Goal: Task Accomplishment & Management: Use online tool/utility

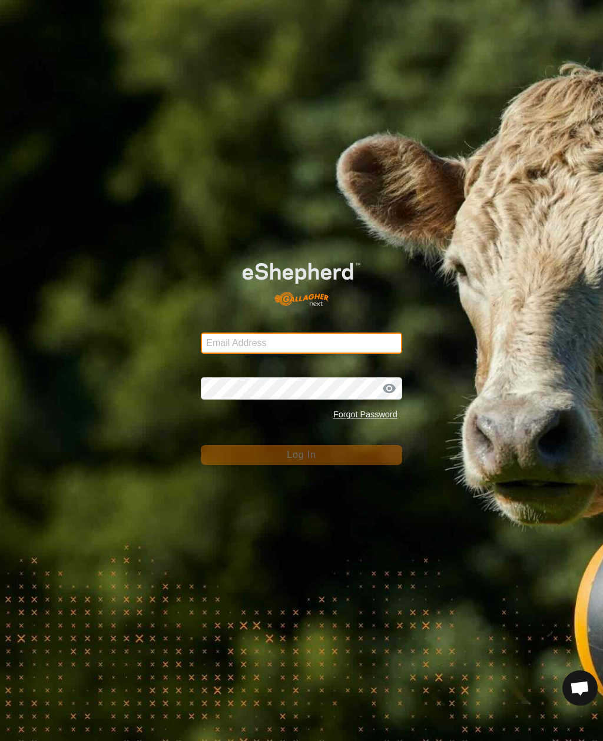
click at [338, 340] on input "Email Address" at bounding box center [301, 343] width 201 height 21
type input "anthony.thexton7@outlook.com"
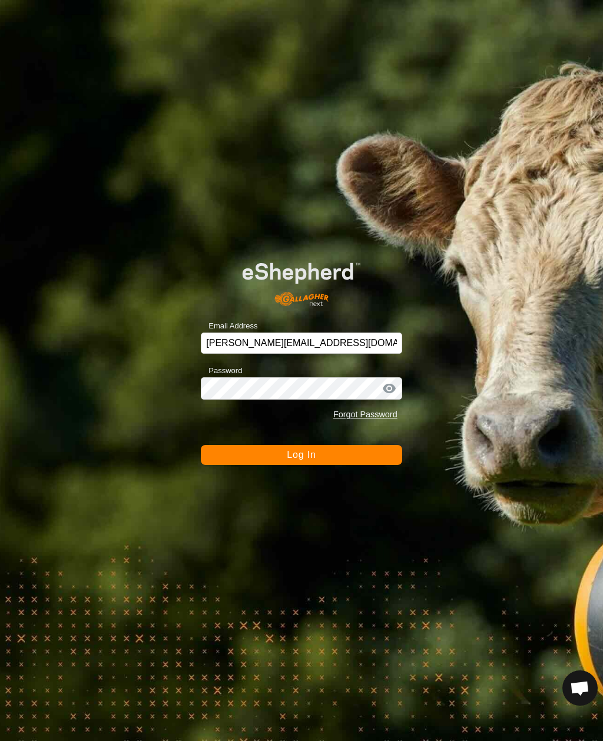
click at [301, 455] on button "Log In" at bounding box center [301, 455] width 201 height 20
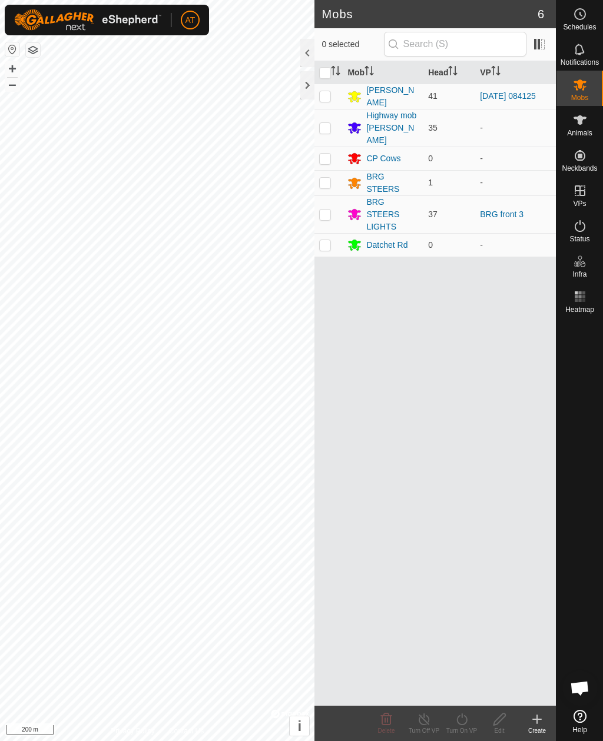
click at [326, 96] on p-checkbox at bounding box center [325, 95] width 12 height 9
checkbox input "true"
click at [426, 717] on icon at bounding box center [424, 720] width 15 height 14
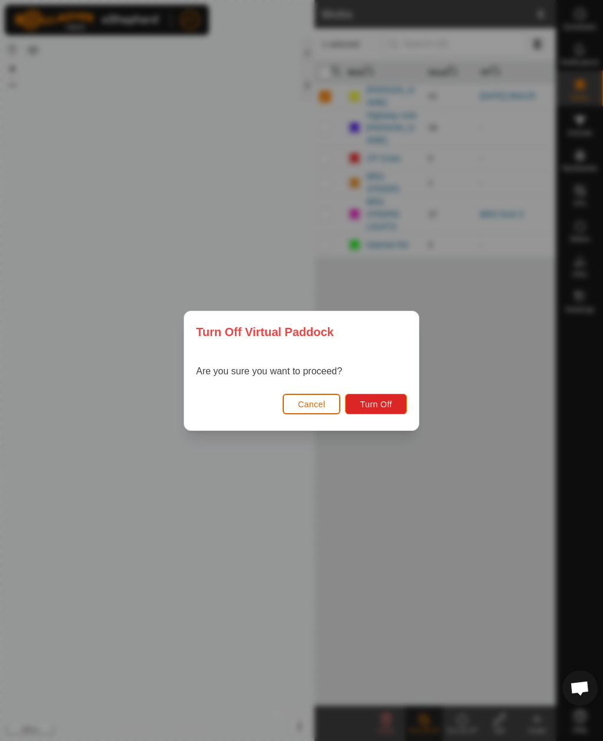
click at [306, 407] on span "Cancel" at bounding box center [312, 404] width 28 height 9
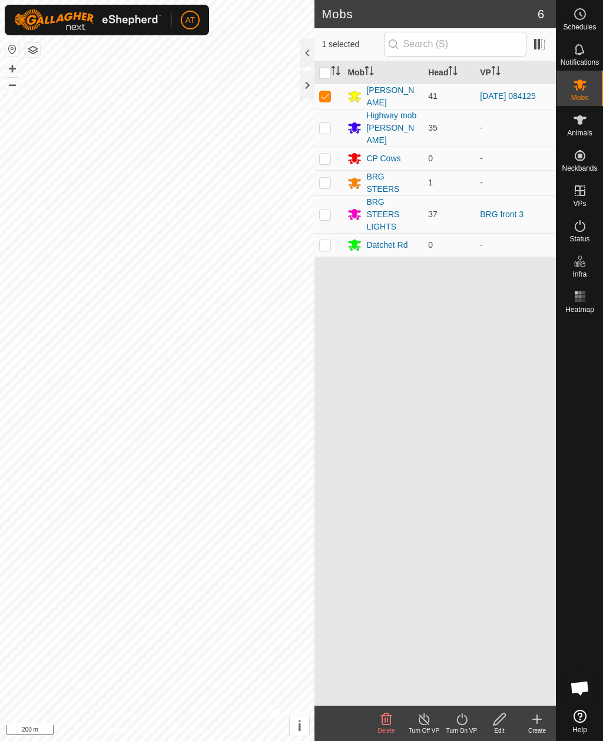
click at [461, 719] on icon at bounding box center [462, 720] width 15 height 14
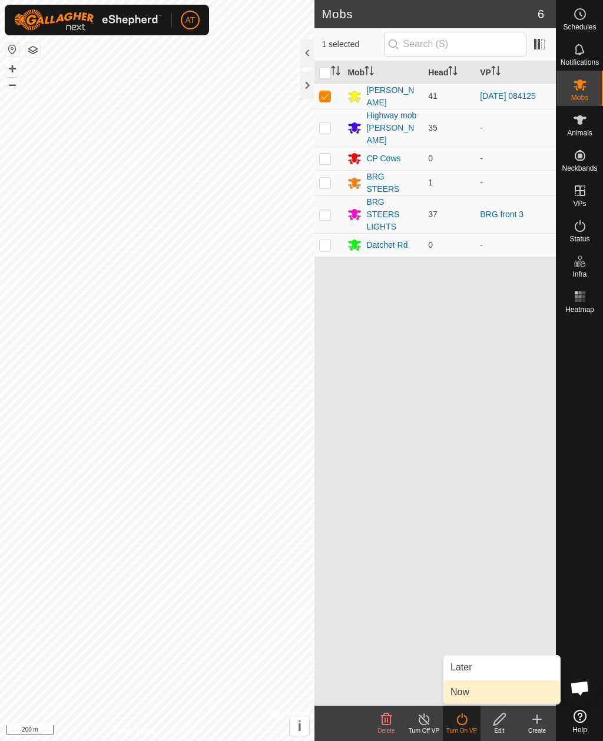
click at [453, 695] on span "Now" at bounding box center [460, 693] width 19 height 14
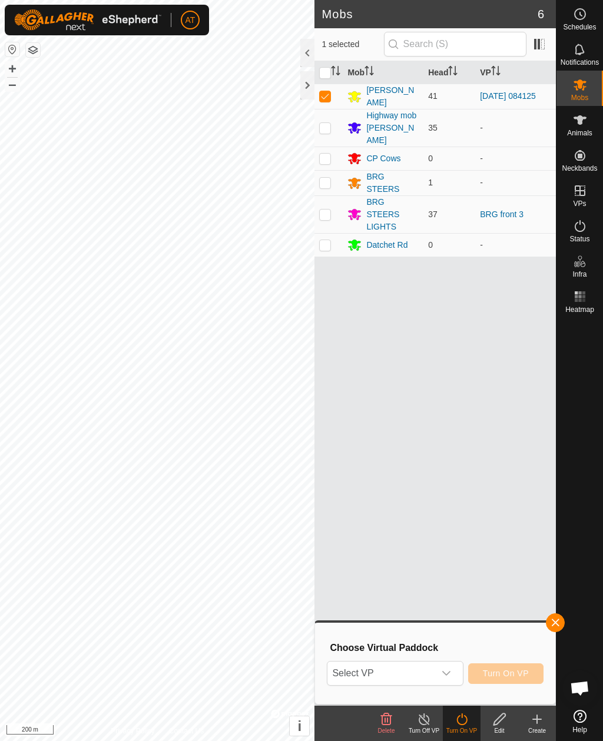
click at [532, 701] on div "Choose Virtual Paddock Select VP Turn On VP" at bounding box center [435, 663] width 240 height 81
click at [434, 675] on span "Select VP" at bounding box center [380, 674] width 107 height 24
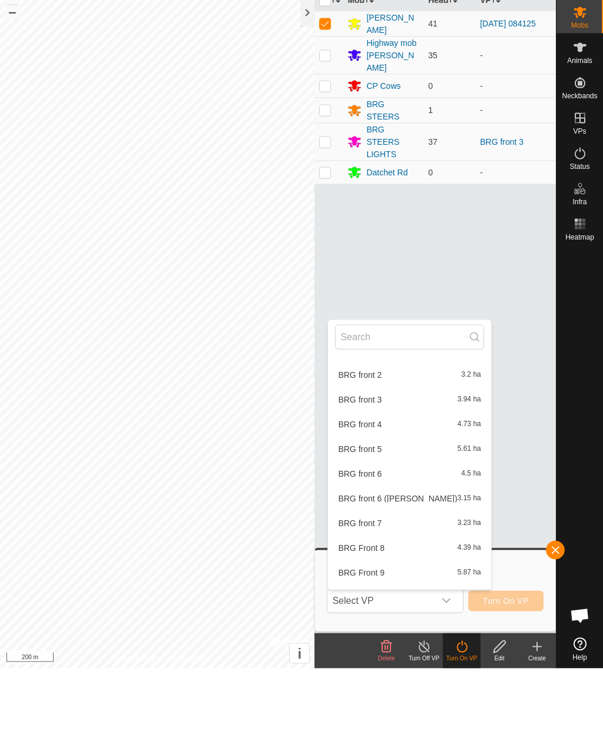
scroll to position [266, 0]
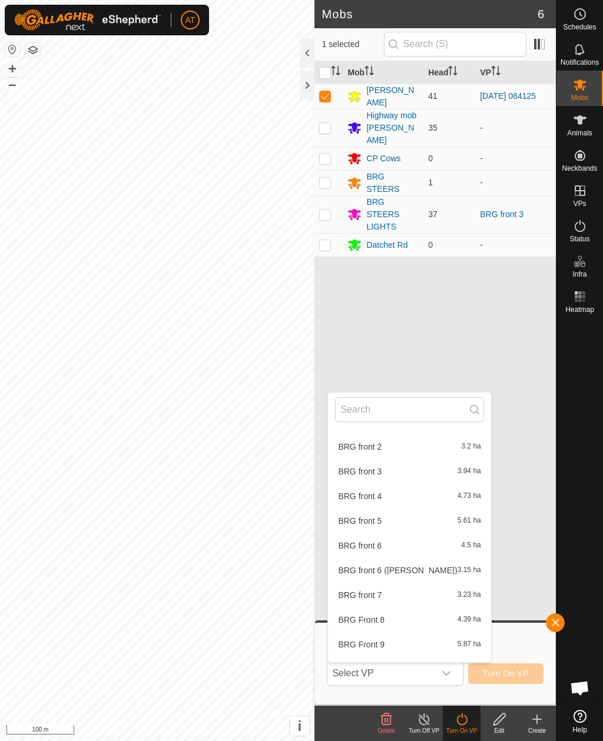
click at [537, 725] on icon at bounding box center [537, 720] width 14 height 14
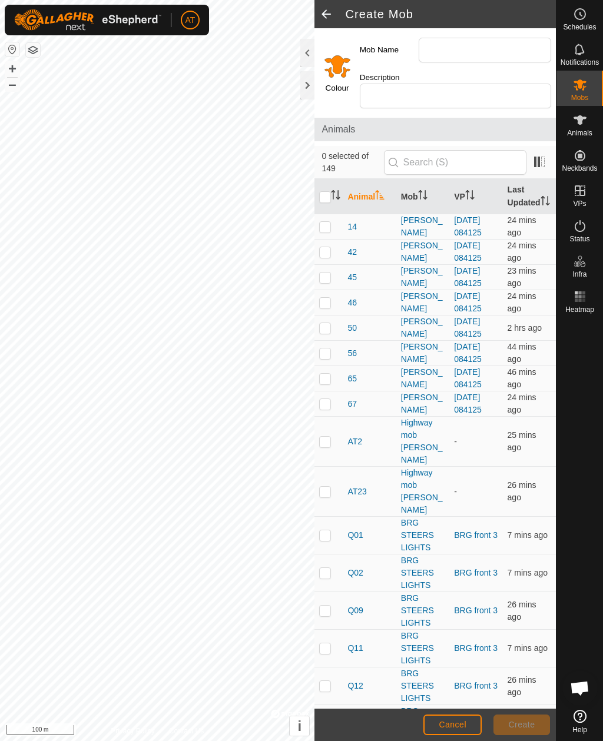
click at [312, 82] on div at bounding box center [307, 85] width 14 height 28
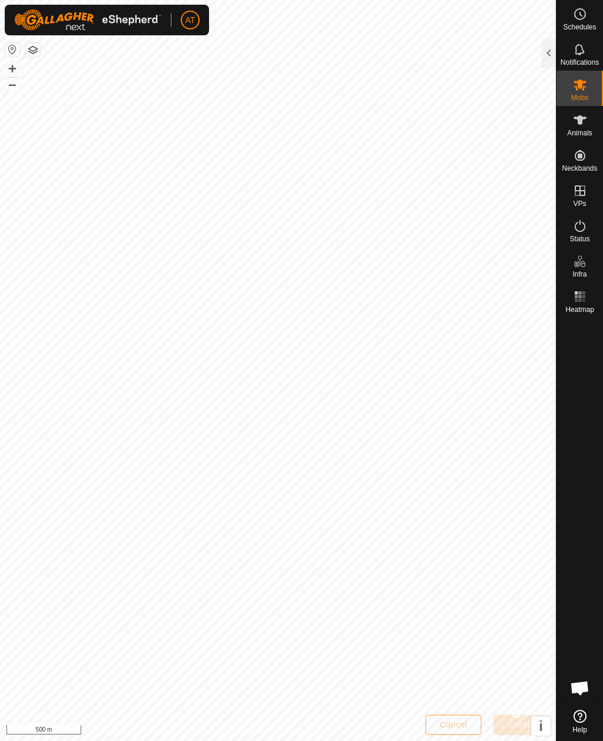
click at [549, 50] on div at bounding box center [549, 53] width 14 height 28
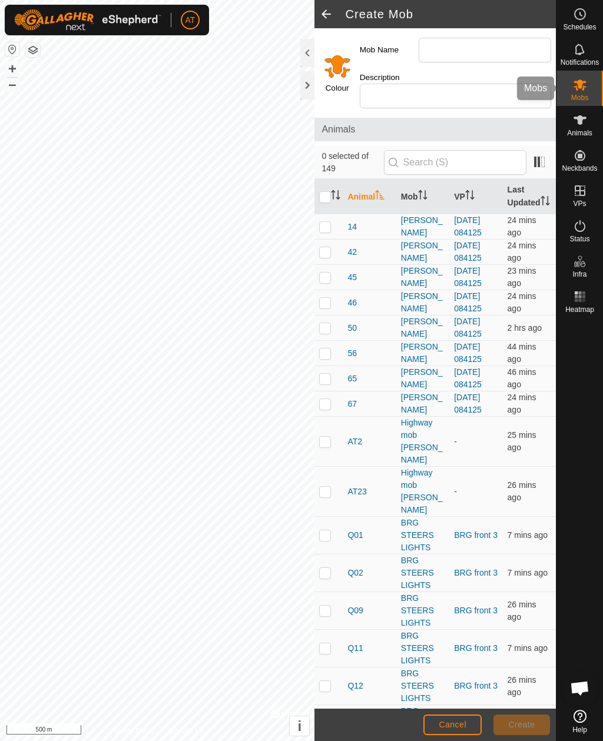
click at [588, 85] on es-mob-svg-icon at bounding box center [579, 84] width 21 height 19
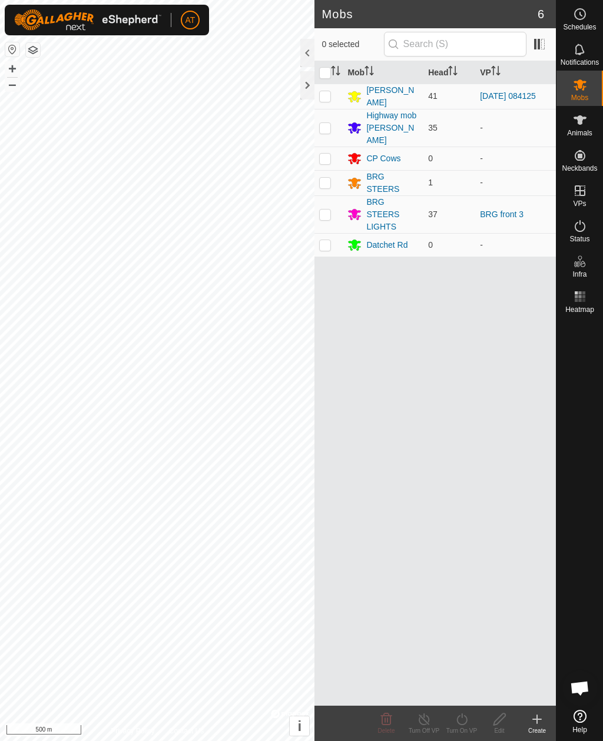
click at [332, 98] on td at bounding box center [328, 96] width 28 height 25
checkbox input "true"
click at [531, 720] on icon at bounding box center [537, 720] width 14 height 14
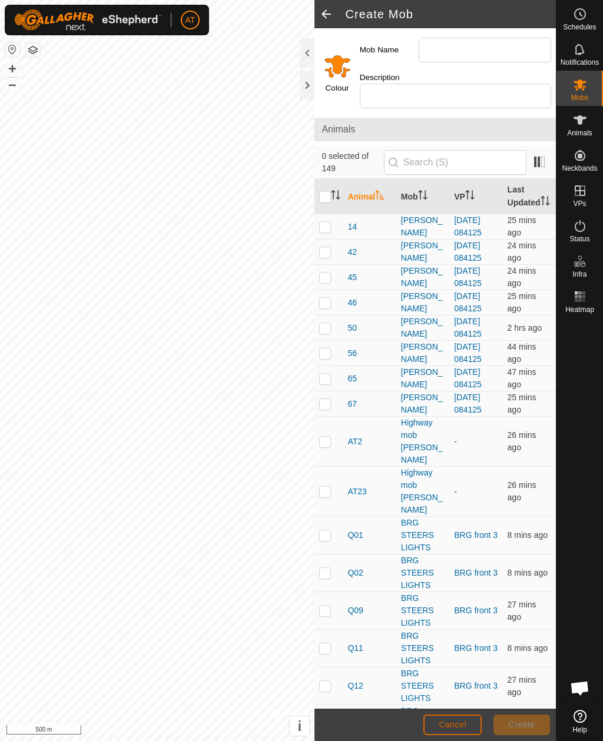
click at [466, 719] on button "Cancel" at bounding box center [452, 725] width 58 height 21
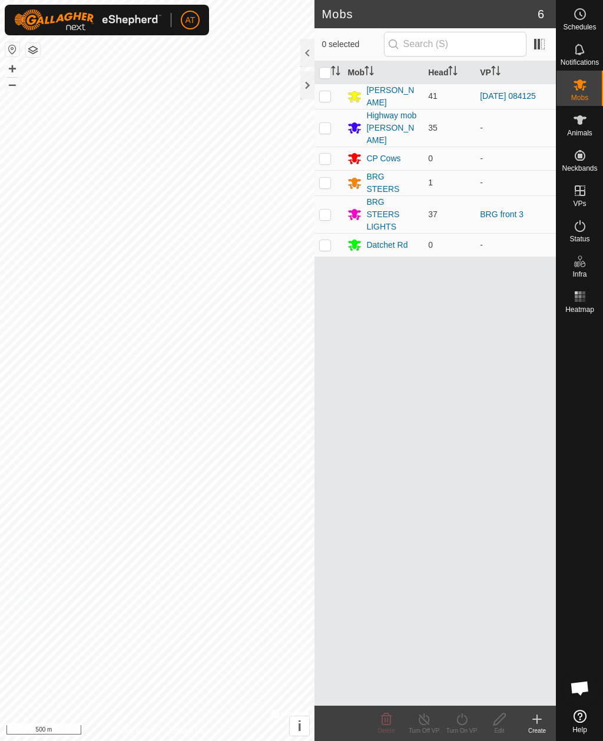
click at [319, 90] on td at bounding box center [328, 96] width 28 height 25
checkbox input "true"
click at [535, 724] on icon at bounding box center [537, 720] width 14 height 14
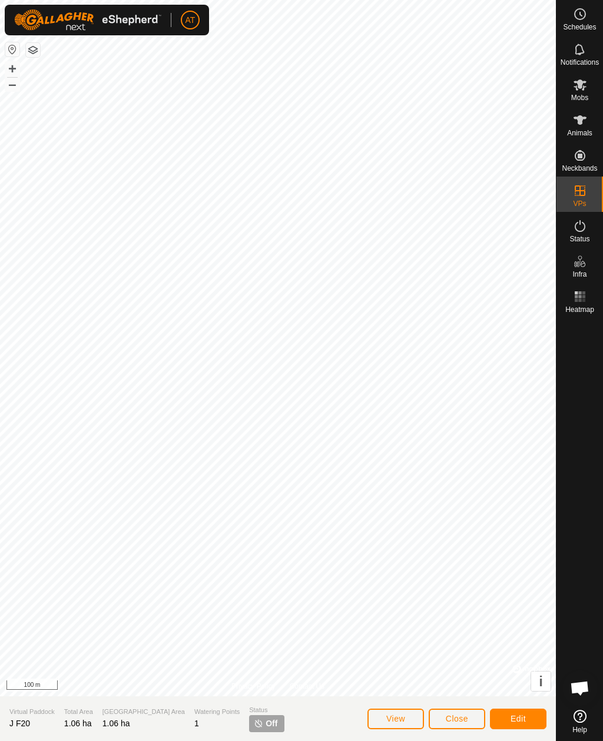
click at [455, 712] on button "Close" at bounding box center [457, 719] width 57 height 21
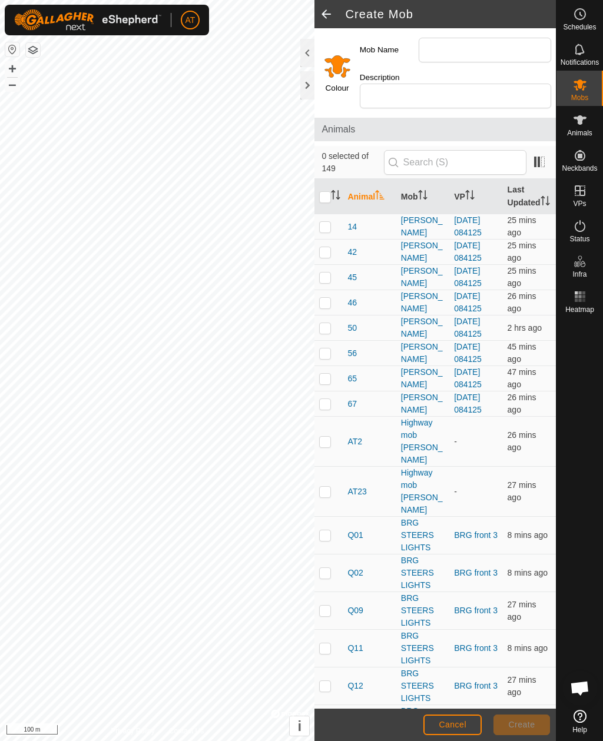
click at [564, 673] on div at bounding box center [580, 512] width 47 height 388
click at [457, 733] on button "Cancel" at bounding box center [452, 725] width 58 height 21
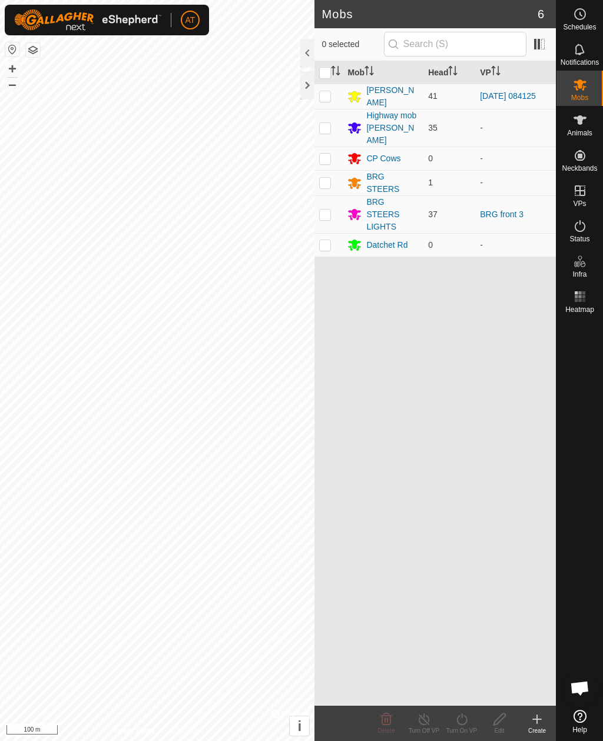
click at [319, 101] on td at bounding box center [328, 96] width 28 height 25
checkbox input "true"
click at [423, 725] on icon at bounding box center [424, 720] width 11 height 12
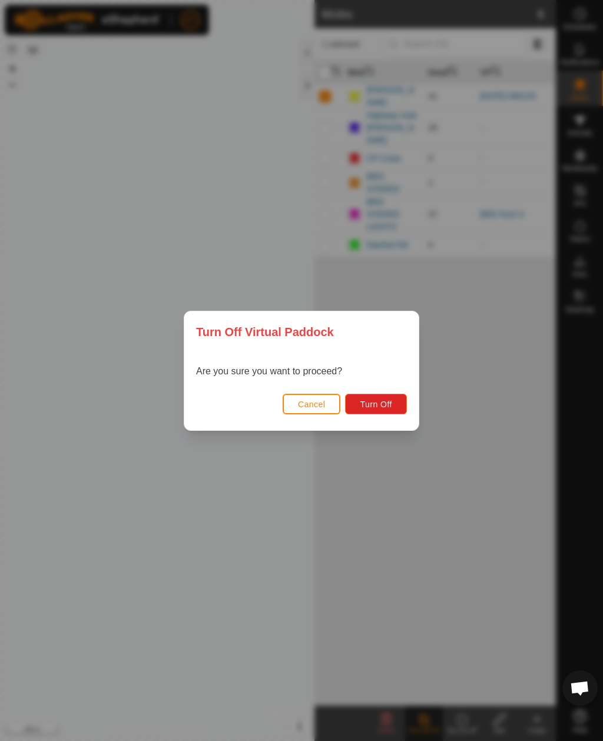
click at [384, 406] on span "Turn Off" at bounding box center [376, 404] width 32 height 9
